Goal: Entertainment & Leisure: Consume media (video, audio)

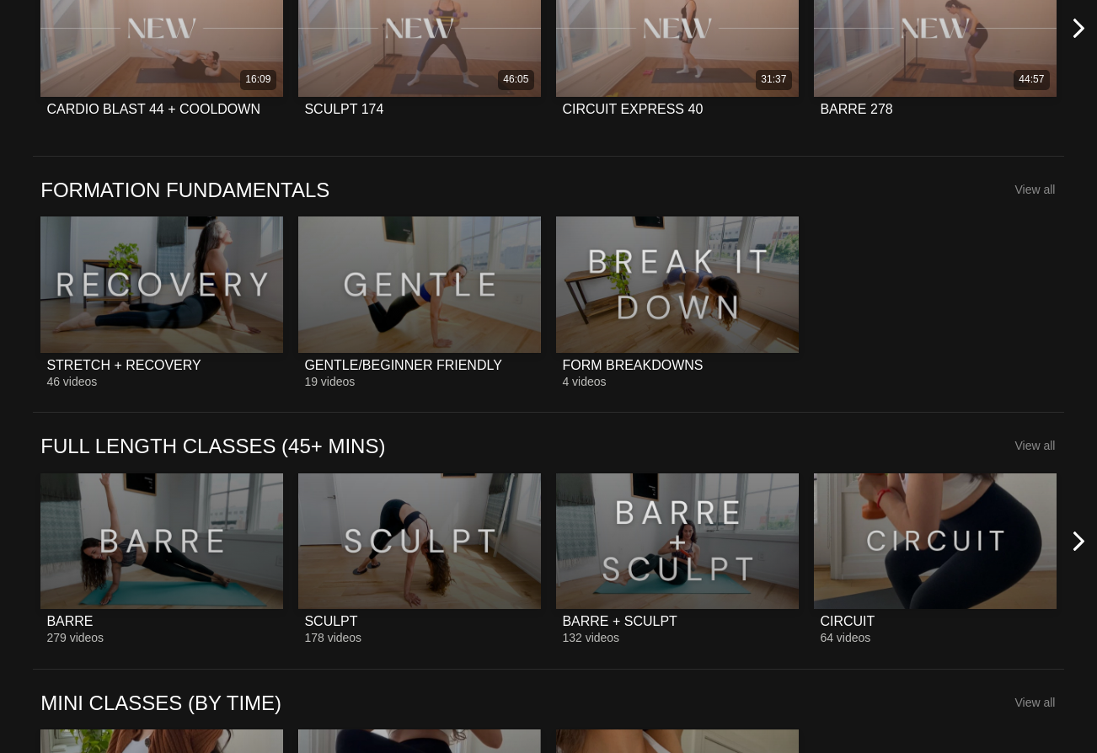
scroll to position [1249, 0]
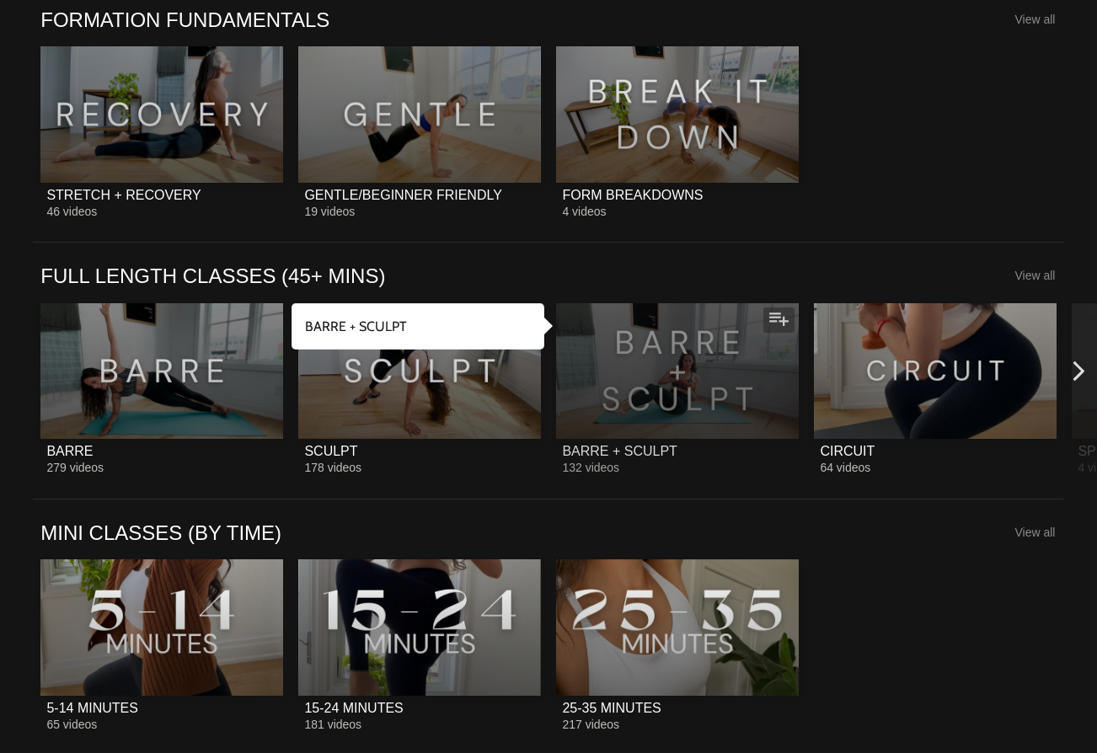
click at [630, 352] on div at bounding box center [677, 371] width 243 height 137
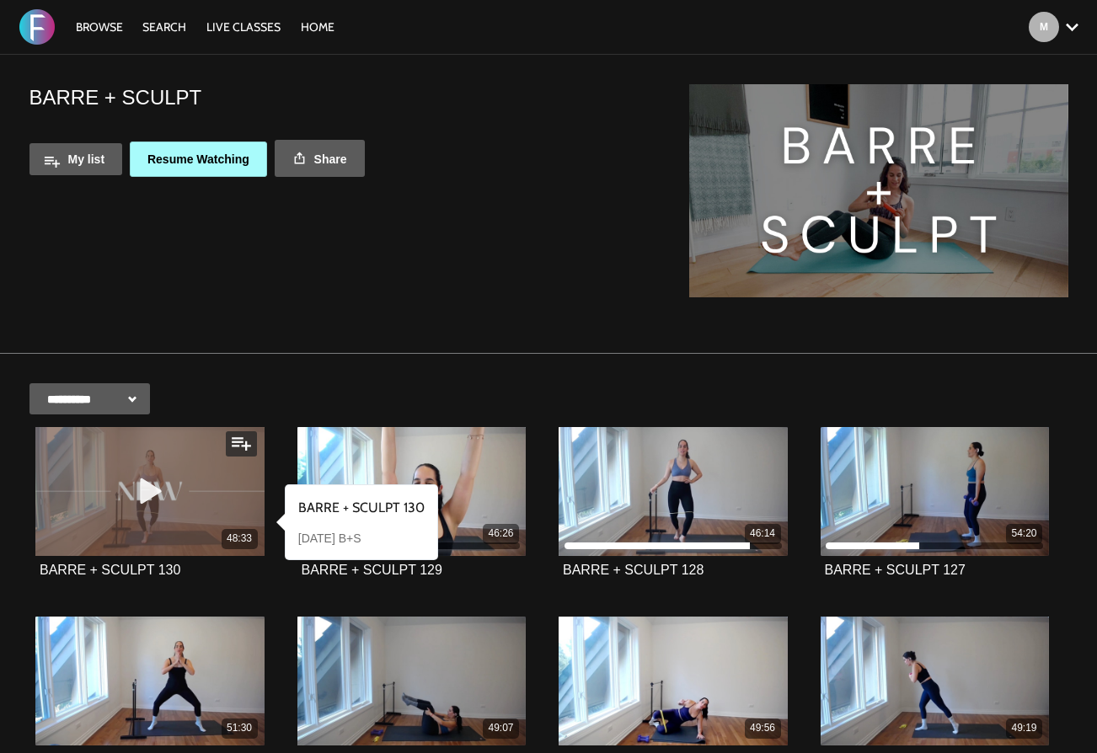
click at [222, 501] on div "48:33" at bounding box center [149, 491] width 229 height 129
